Goal: Find contact information: Find contact information

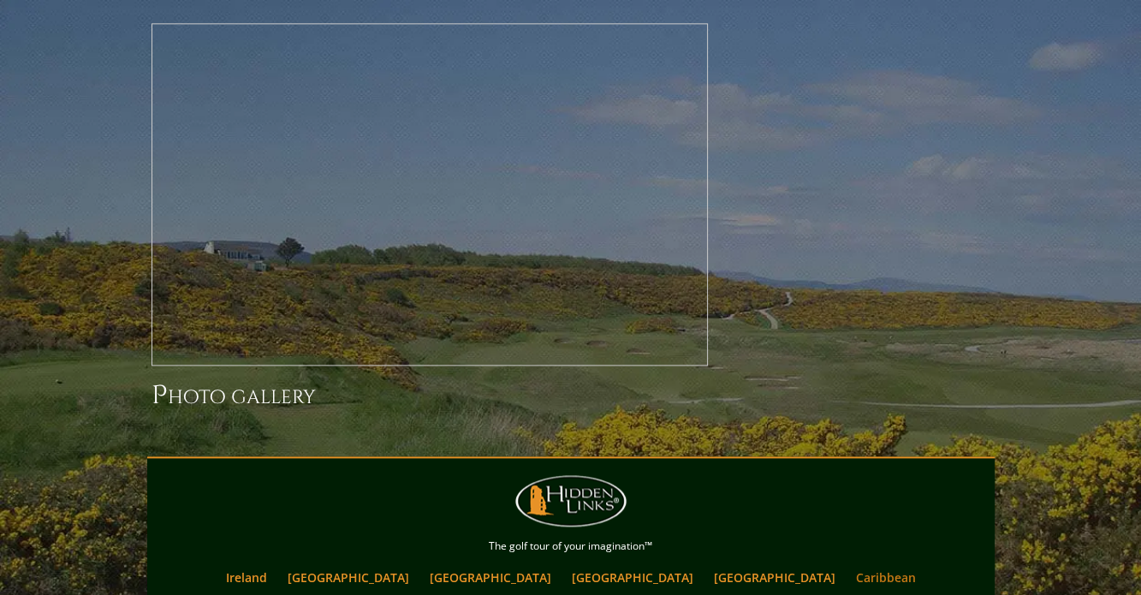
scroll to position [1952, 0]
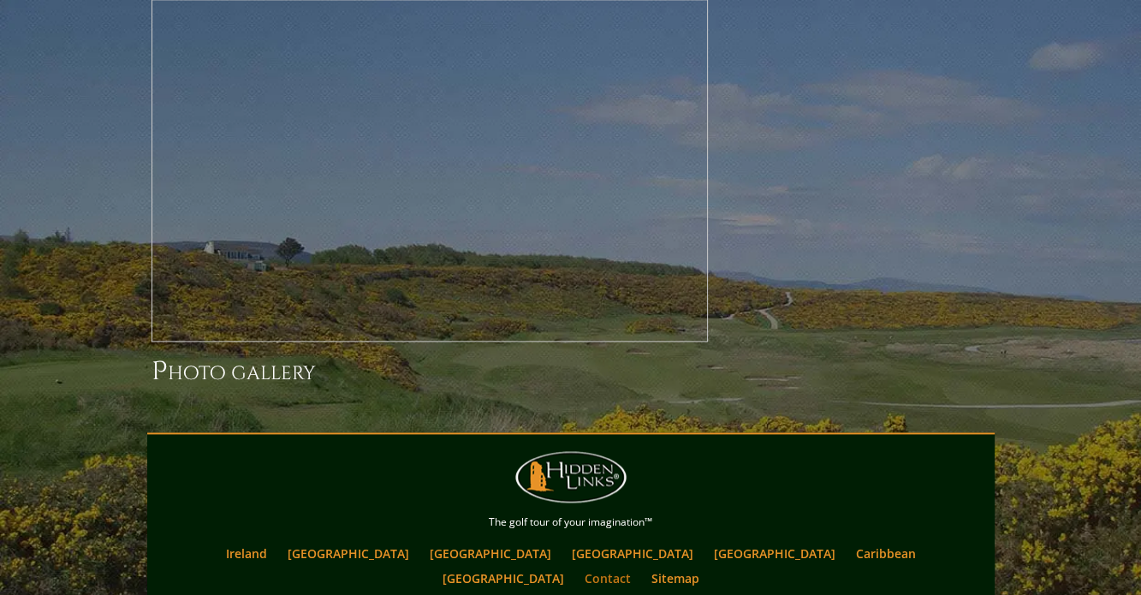
click at [640, 566] on link "Contact" at bounding box center [607, 578] width 63 height 25
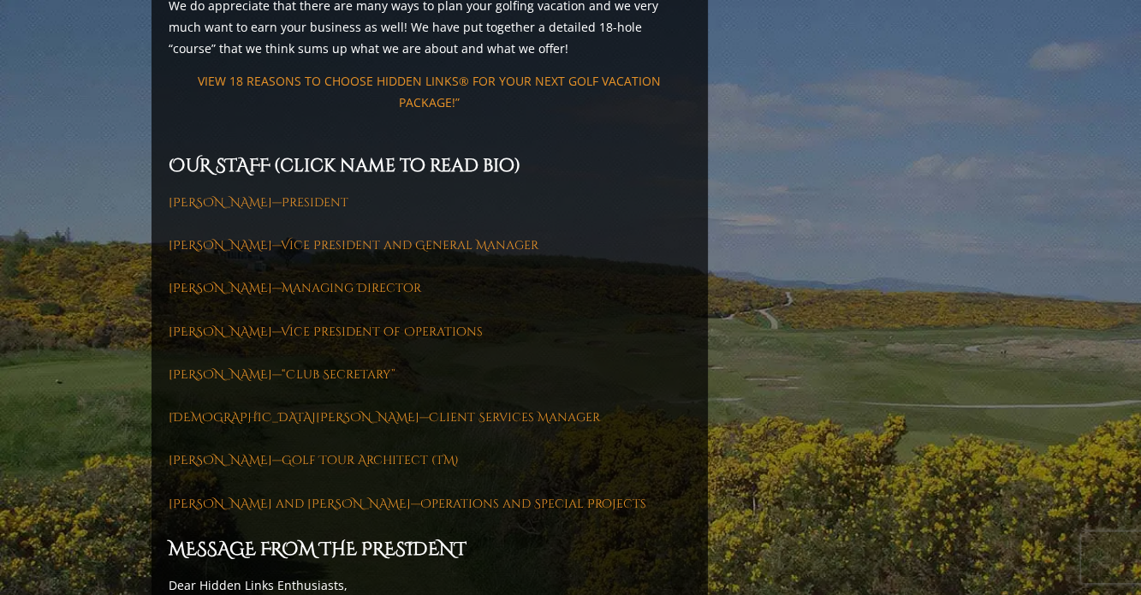
scroll to position [2385, 0]
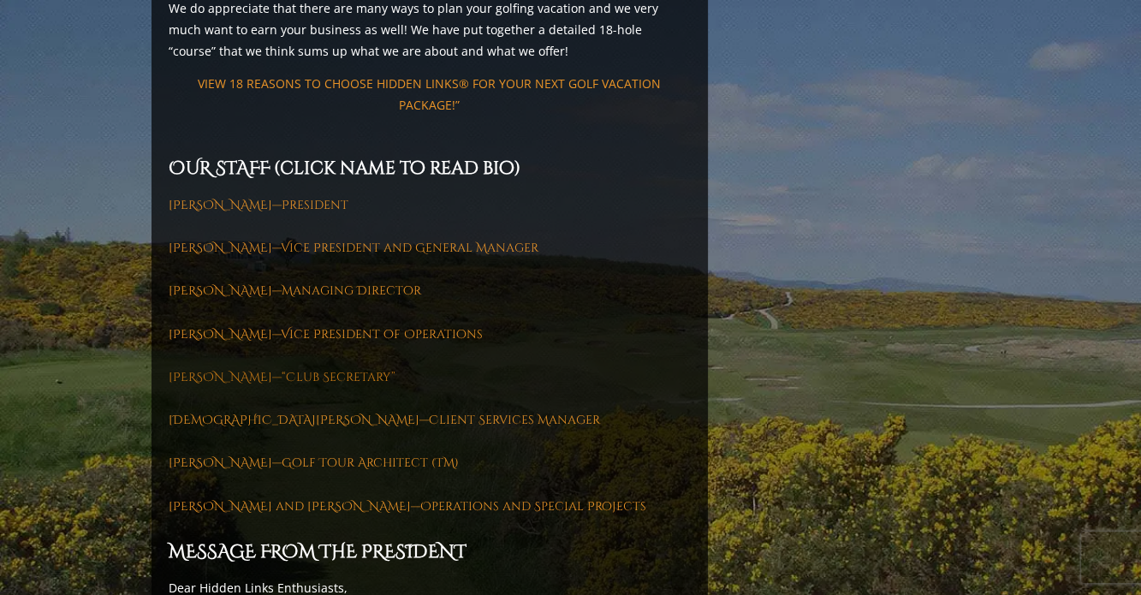
click at [213, 369] on link "[PERSON_NAME]—“Club Secretary”" at bounding box center [282, 377] width 227 height 16
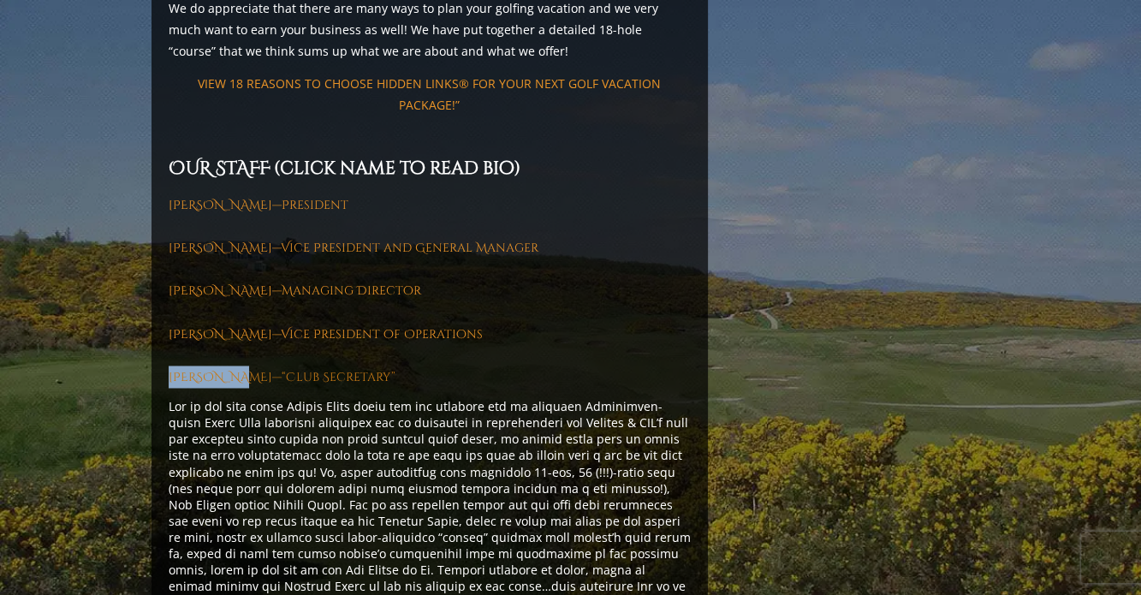
drag, startPoint x: 167, startPoint y: 277, endPoint x: 285, endPoint y: 307, distance: 121.9
click at [240, 284] on div "OUR COMPANY Previous Next Previous Next Previous Next Previous Next View Full G…" at bounding box center [430, 31] width 557 height 4442
copy link "[PERSON_NAME]"
